Goal: Transaction & Acquisition: Subscribe to service/newsletter

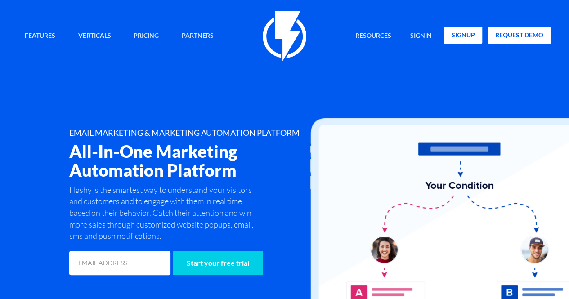
click at [459, 32] on link "signup" at bounding box center [463, 35] width 39 height 17
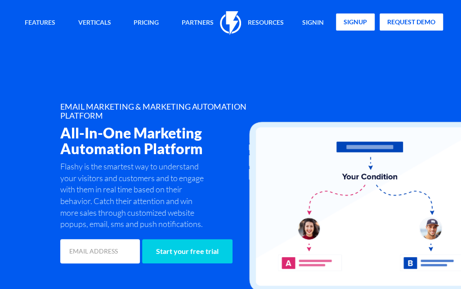
click at [359, 18] on link "signup" at bounding box center [355, 22] width 39 height 17
click at [310, 20] on link "signin" at bounding box center [313, 23] width 35 height 19
